Goal: Information Seeking & Learning: Check status

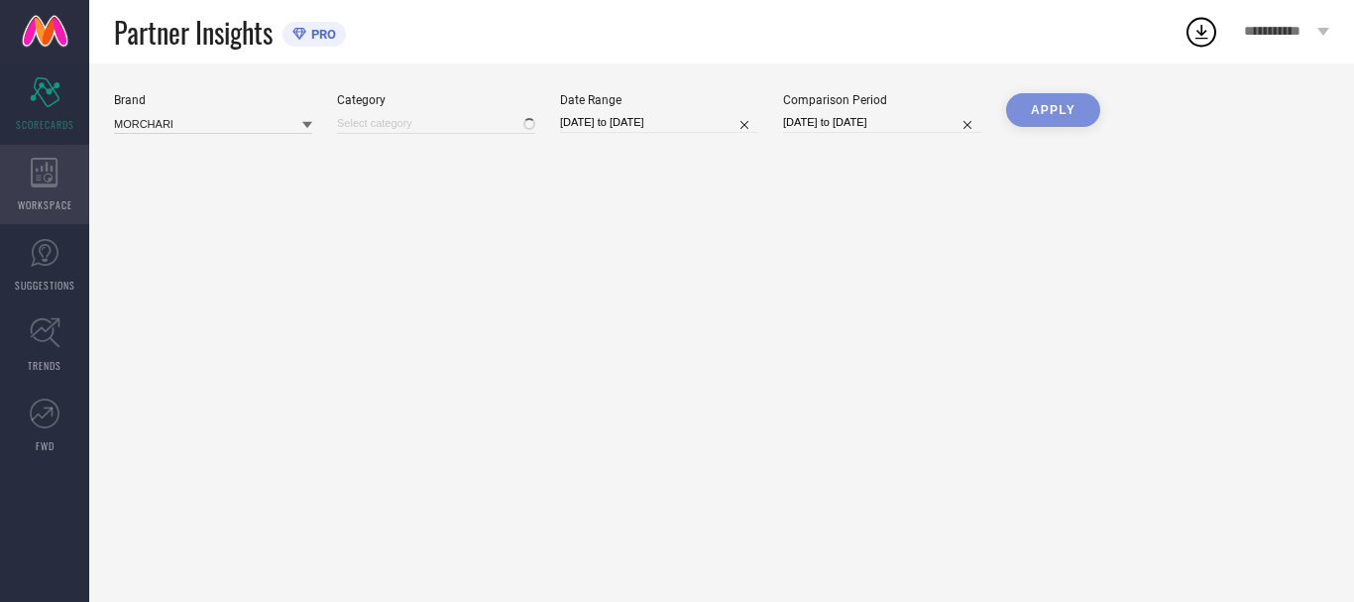
type input "All"
click at [52, 179] on icon at bounding box center [44, 173] width 27 height 30
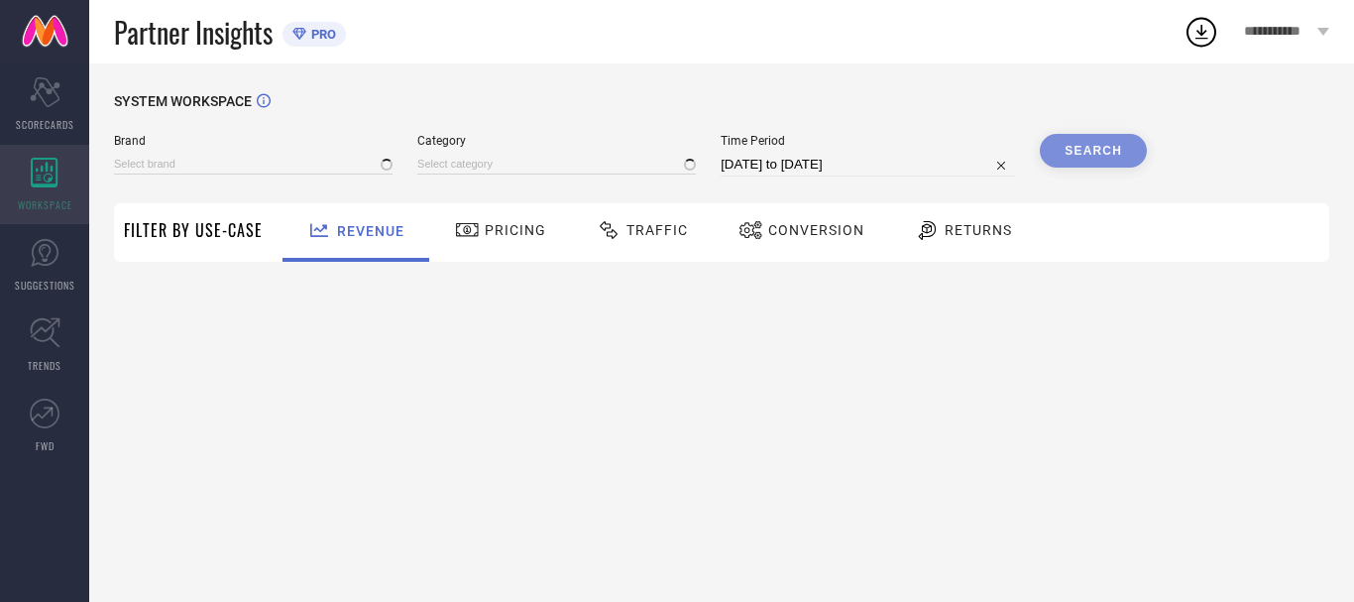
type input "MORCHARI"
type input "All"
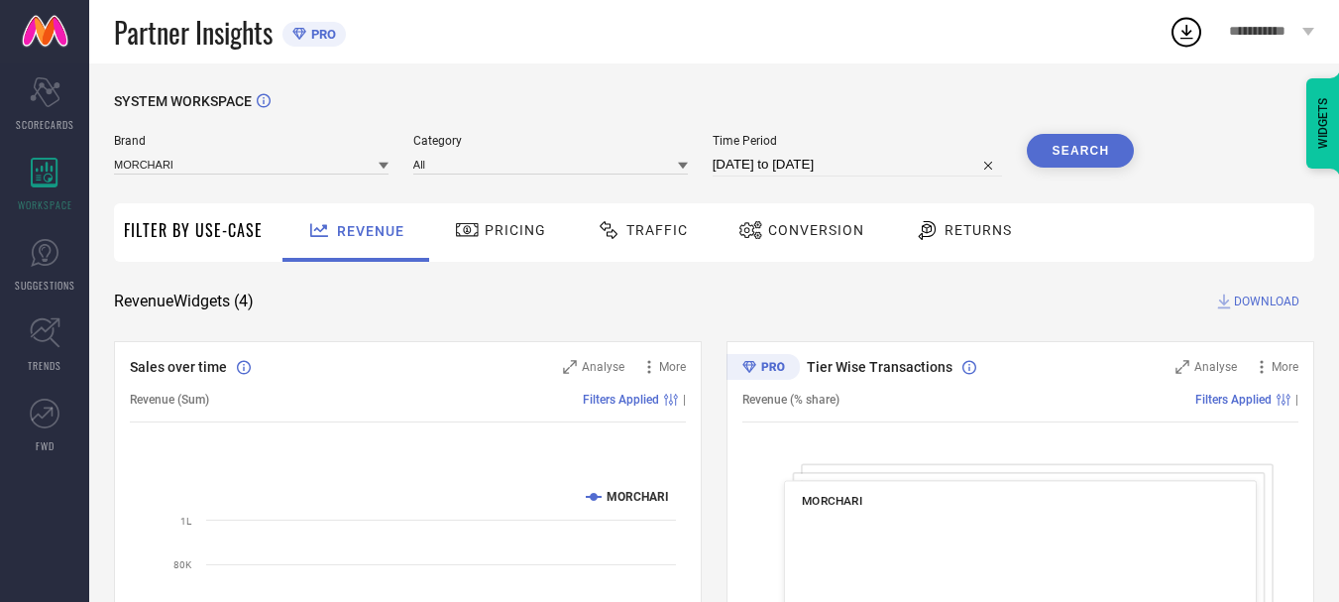
click at [954, 226] on span "Returns" at bounding box center [978, 230] width 67 height 16
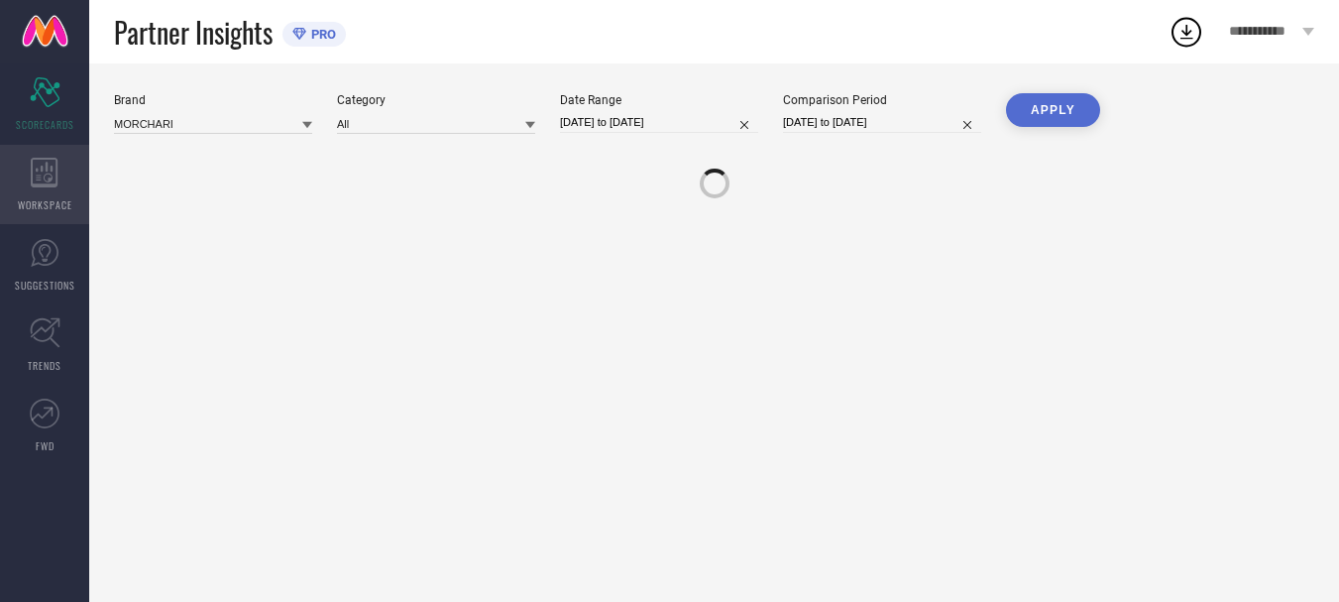
click at [57, 204] on span "WORKSPACE" at bounding box center [45, 204] width 55 height 15
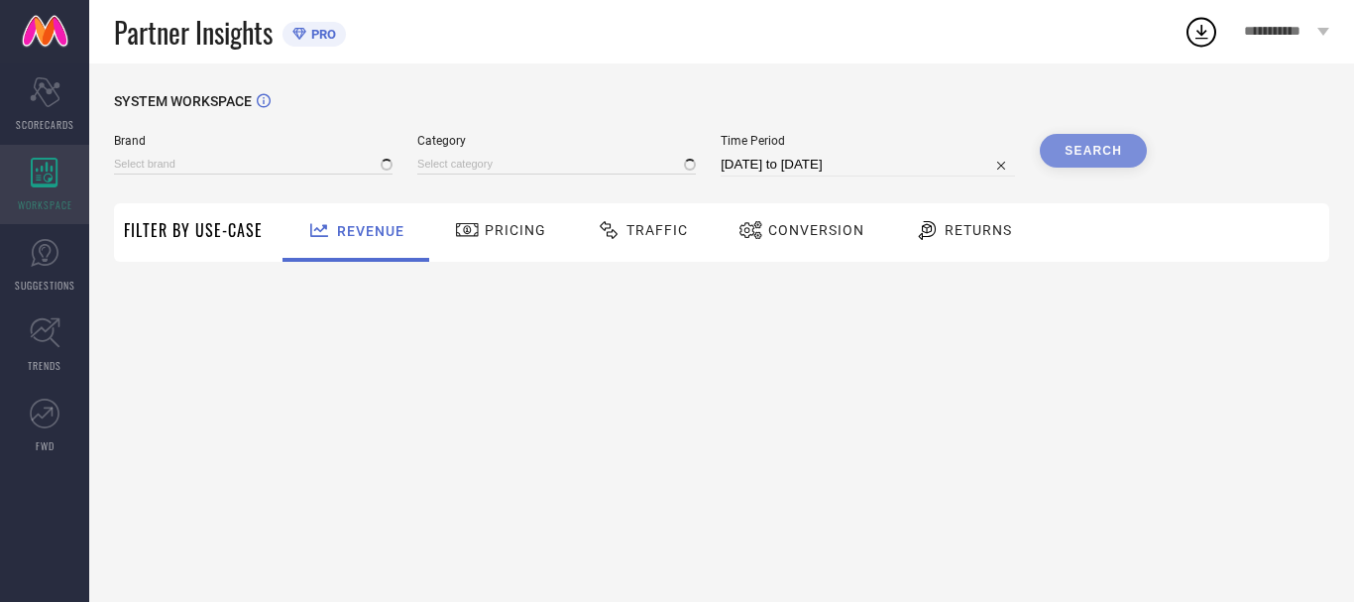
type input "MORCHARI"
type input "All"
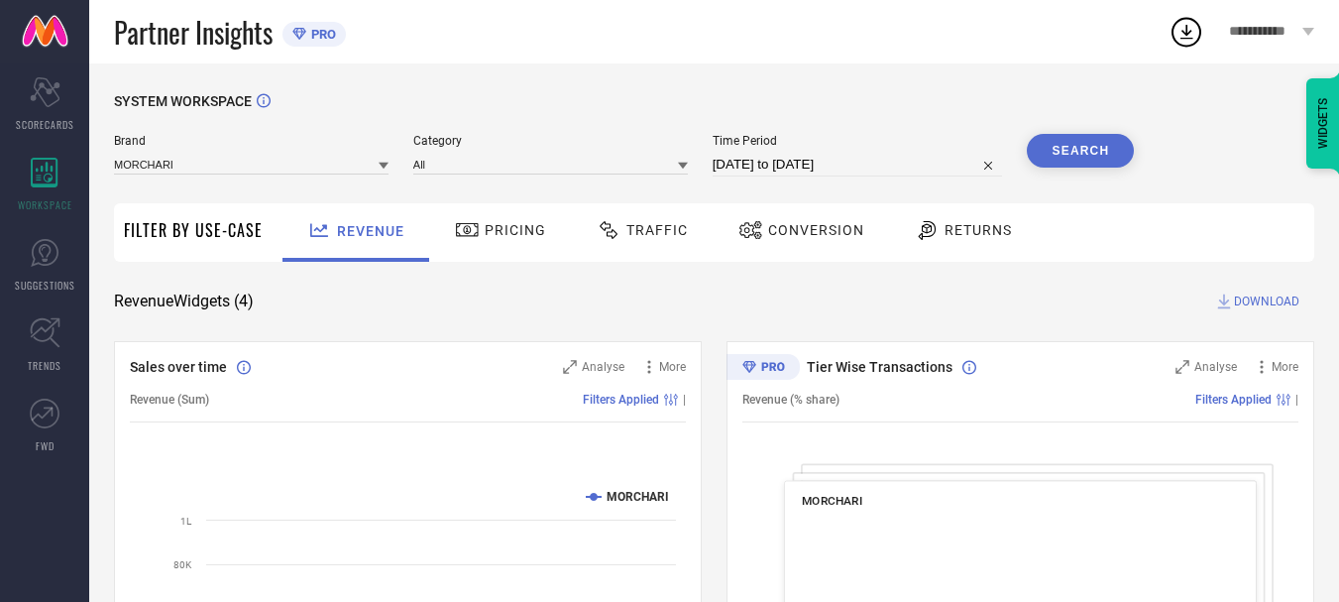
click at [924, 245] on div "Returns" at bounding box center [963, 230] width 107 height 34
